Goal: Task Accomplishment & Management: Manage account settings

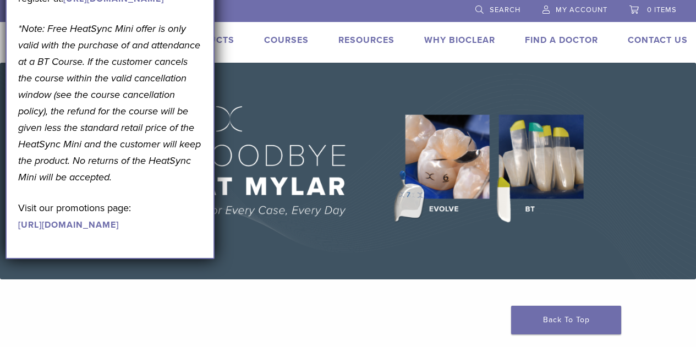
click at [579, 14] on span "My Account" at bounding box center [582, 10] width 52 height 9
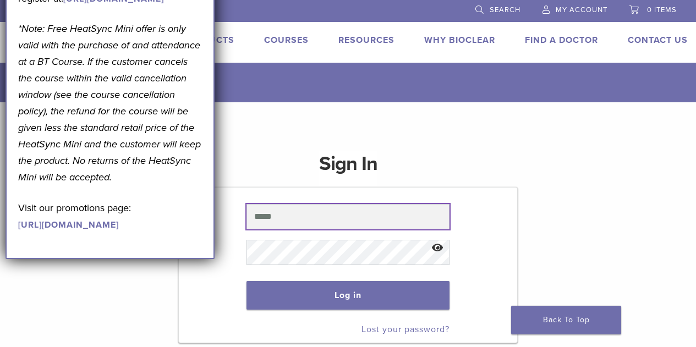
click at [331, 227] on input "text" at bounding box center [347, 216] width 203 height 25
click at [290, 222] on input "****" at bounding box center [347, 216] width 203 height 25
type input "*"
click at [309, 216] on input "**********" at bounding box center [347, 216] width 203 height 25
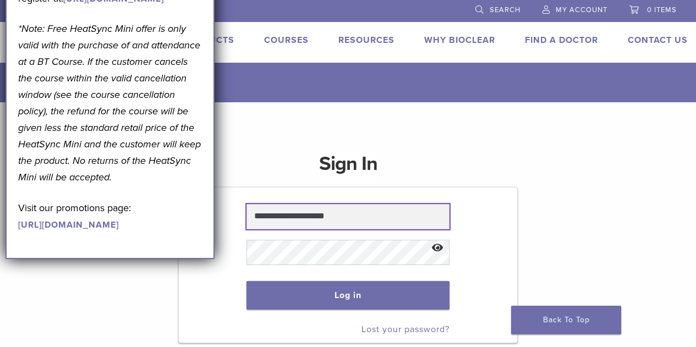
type input "**********"
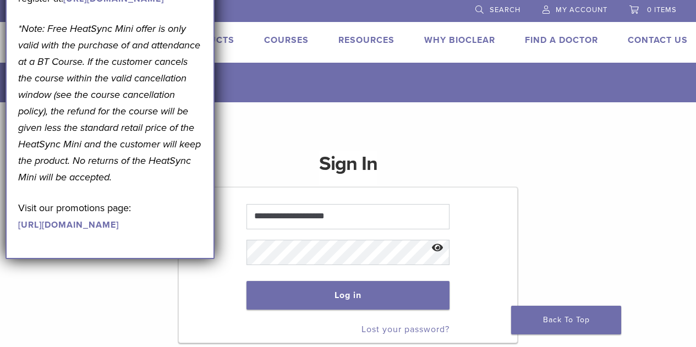
click at [435, 246] on button "Show password" at bounding box center [438, 248] width 24 height 28
click at [437, 245] on button "Hide password" at bounding box center [438, 248] width 24 height 28
click at [372, 293] on button "Log in" at bounding box center [347, 295] width 203 height 29
click at [309, 293] on button "Log in" at bounding box center [347, 295] width 203 height 29
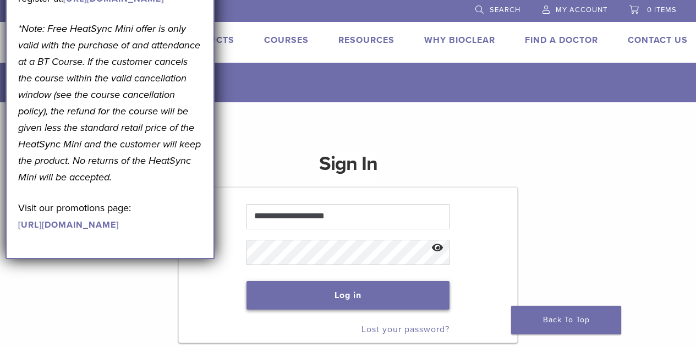
click at [309, 293] on button "Log in" at bounding box center [347, 295] width 203 height 29
click at [343, 291] on button "Log in" at bounding box center [347, 295] width 203 height 29
type button "Log in"
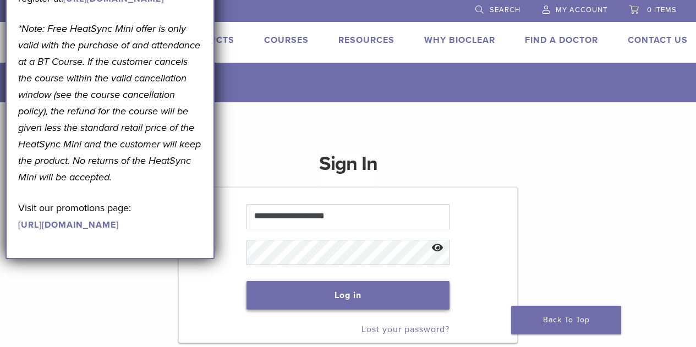
click at [246, 281] on button "Log in" at bounding box center [347, 295] width 203 height 29
click at [343, 291] on button "Log in" at bounding box center [347, 295] width 203 height 29
click at [337, 294] on button "Log in" at bounding box center [347, 295] width 203 height 29
